Goal: Task Accomplishment & Management: Use online tool/utility

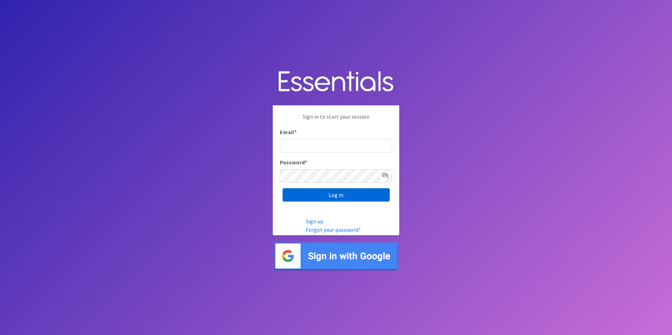
type input "lily@milwaukeediapermission.org"
click at [353, 195] on input "Log in" at bounding box center [336, 194] width 107 height 13
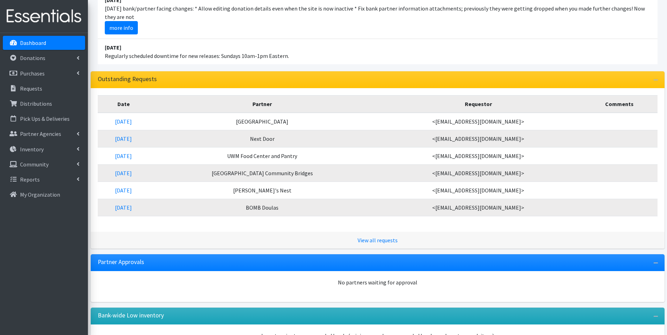
scroll to position [105, 0]
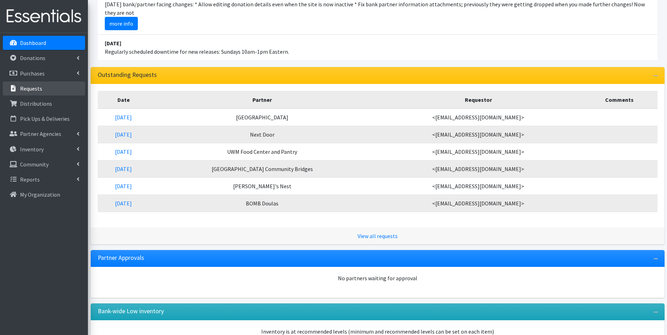
click at [50, 89] on link "Requests" at bounding box center [44, 89] width 82 height 14
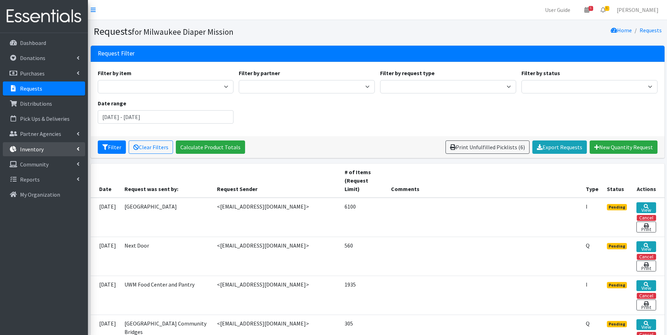
click at [45, 148] on link "Inventory" at bounding box center [44, 149] width 82 height 14
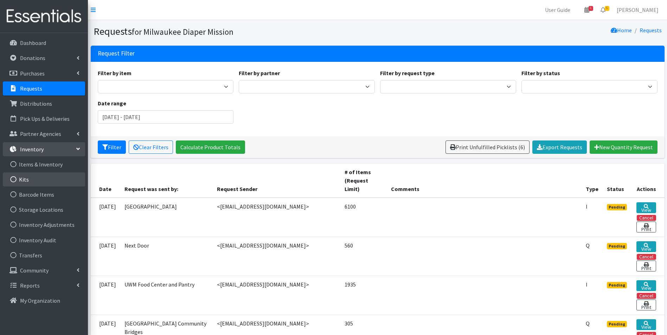
click at [44, 177] on link "Kits" at bounding box center [44, 180] width 82 height 14
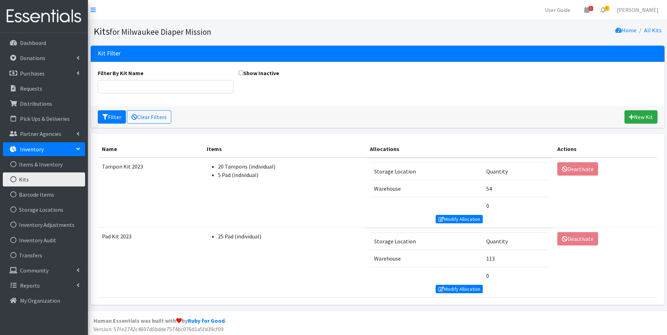
scroll to position [2, 0]
